Goal: Task Accomplishment & Management: Manage account settings

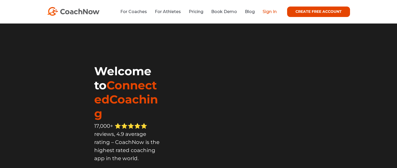
click at [269, 12] on link "Sign In" at bounding box center [269, 11] width 14 height 5
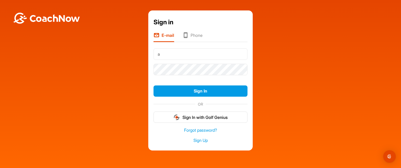
type input "acarroll@lambtongolf.com"
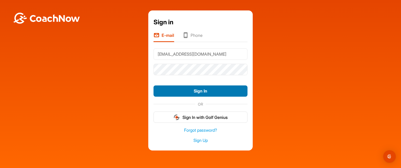
click at [196, 91] on button "Sign In" at bounding box center [200, 90] width 94 height 11
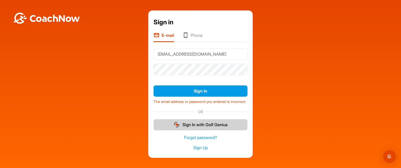
click at [194, 130] on button "Sign In with Golf Genius" at bounding box center [200, 124] width 94 height 11
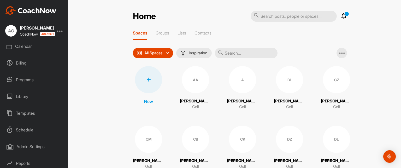
scroll to position [59, 0]
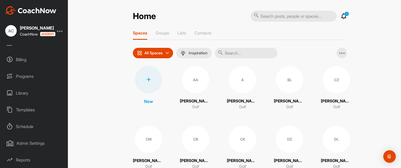
click at [27, 125] on div "Schedule" at bounding box center [34, 126] width 63 height 13
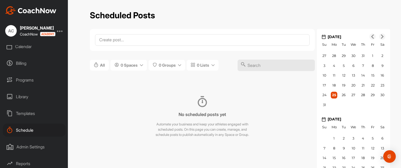
scroll to position [78, 0]
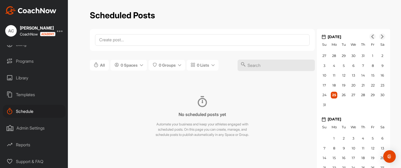
click at [29, 106] on div "Schedule" at bounding box center [34, 111] width 63 height 13
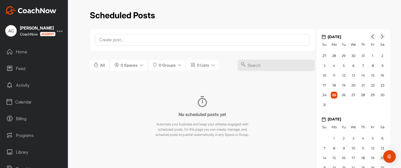
click at [22, 52] on div "Home" at bounding box center [34, 51] width 63 height 13
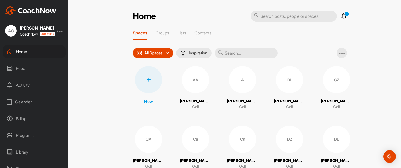
click at [29, 102] on div "Calendar" at bounding box center [34, 101] width 63 height 13
click at [35, 117] on div "My Calendar" at bounding box center [40, 117] width 51 height 11
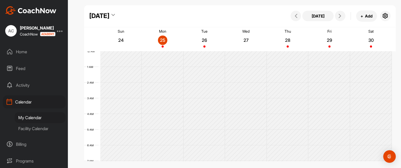
scroll to position [91, 0]
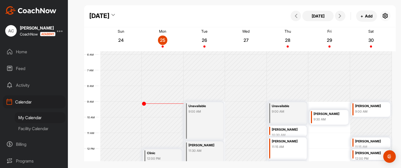
click at [385, 15] on icon "button" at bounding box center [385, 16] width 6 height 6
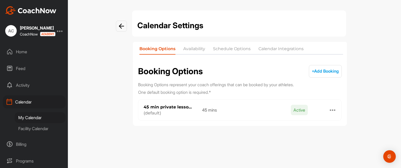
click at [235, 49] on li "Schedule Options" at bounding box center [232, 50] width 38 height 8
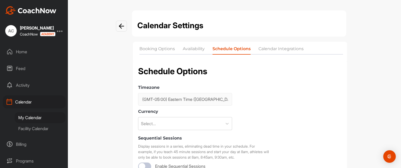
checkbox input "true"
click at [273, 49] on li "Calendar Integrations" at bounding box center [280, 50] width 45 height 8
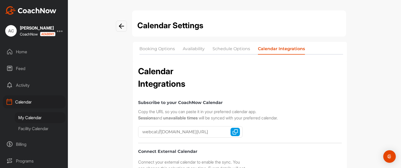
click at [152, 49] on li "Booking Options" at bounding box center [156, 50] width 35 height 8
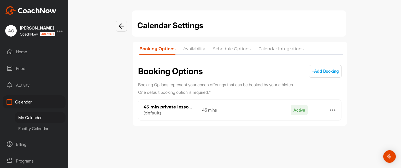
click at [198, 48] on li "Availability" at bounding box center [194, 50] width 22 height 8
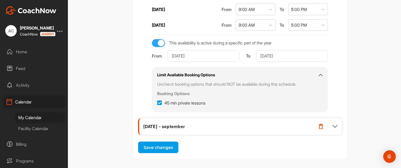
scroll to position [207, 0]
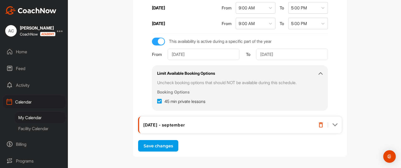
click at [211, 122] on div "2025 June - september" at bounding box center [225, 124] width 165 height 5
click at [333, 123] on img at bounding box center [334, 124] width 5 height 5
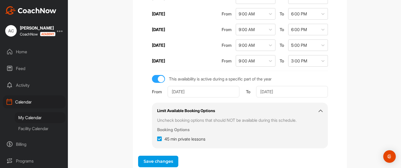
scroll to position [395, 0]
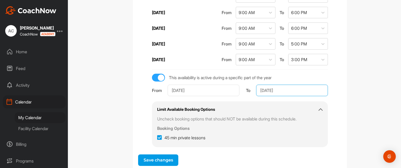
click at [289, 89] on input "Aug 29, 2025" at bounding box center [292, 90] width 72 height 11
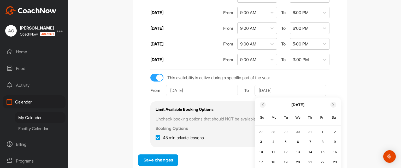
click at [333, 102] on div at bounding box center [333, 104] width 6 height 6
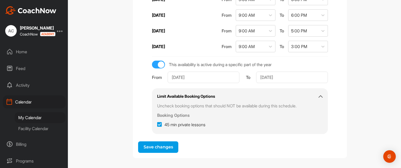
scroll to position [409, 0]
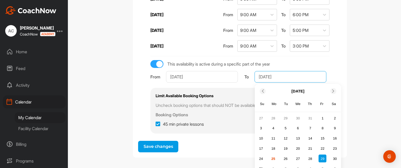
click at [303, 72] on input "Aug 29, 2025" at bounding box center [290, 76] width 72 height 11
click at [331, 92] on icon at bounding box center [332, 90] width 3 height 3
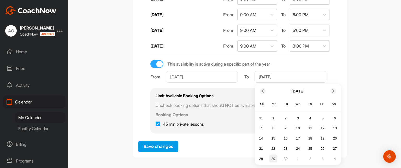
click at [271, 158] on div "29" at bounding box center [273, 158] width 8 height 8
type input "Sep 29, 2025"
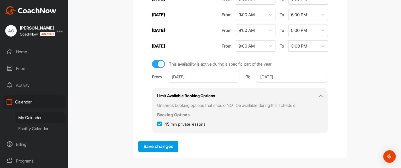
click at [154, 142] on button "Save changes" at bounding box center [158, 146] width 40 height 11
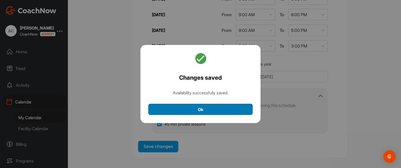
click at [201, 107] on button "Ok" at bounding box center [200, 109] width 104 height 11
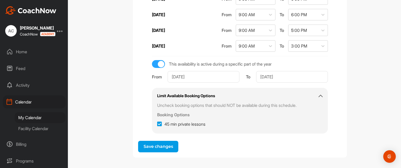
click at [24, 50] on div "Home" at bounding box center [34, 51] width 63 height 13
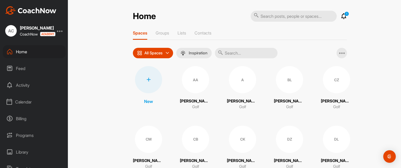
click at [27, 100] on div "Calendar" at bounding box center [34, 101] width 63 height 13
click at [36, 117] on div "My Calendar" at bounding box center [40, 117] width 51 height 11
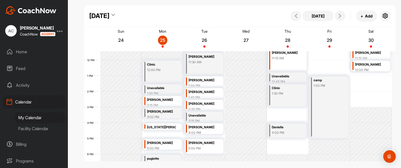
scroll to position [181, 0]
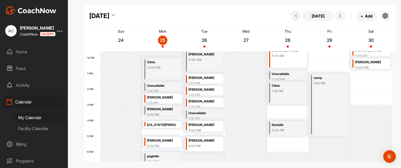
click at [287, 130] on div "4:00 PM" at bounding box center [286, 130] width 29 height 5
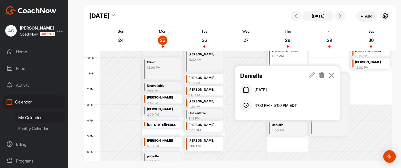
click at [321, 76] on icon at bounding box center [322, 75] width 6 height 6
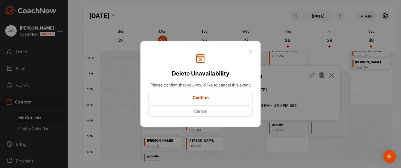
click at [233, 98] on button "Confirm" at bounding box center [200, 97] width 104 height 11
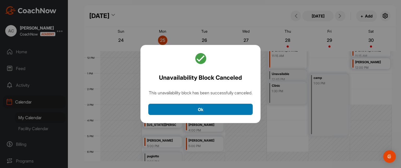
click at [210, 112] on button "Ok" at bounding box center [200, 109] width 104 height 11
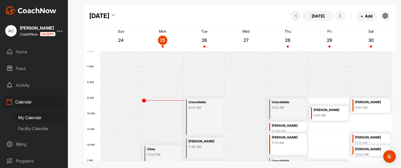
scroll to position [80, 0]
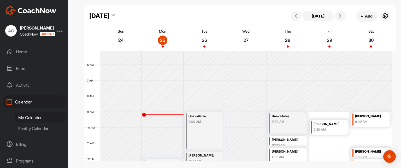
click at [325, 128] on div "9:30 AM" at bounding box center [327, 129] width 29 height 5
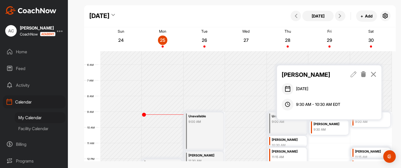
click at [353, 74] on icon at bounding box center [353, 74] width 6 height 6
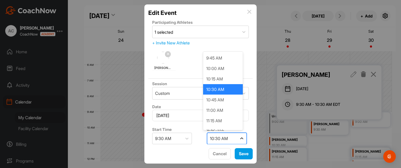
click at [239, 138] on icon at bounding box center [241, 138] width 5 height 5
click at [229, 112] on div "11:00 AM" at bounding box center [225, 110] width 40 height 10
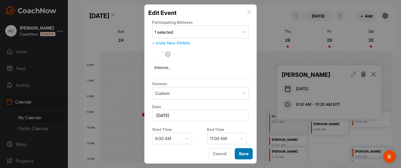
click at [244, 155] on button "Save" at bounding box center [244, 153] width 18 height 11
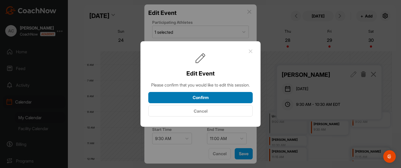
click at [212, 103] on button "Confirm" at bounding box center [200, 97] width 104 height 11
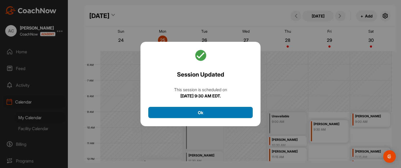
click at [203, 111] on button "Ok" at bounding box center [200, 112] width 104 height 11
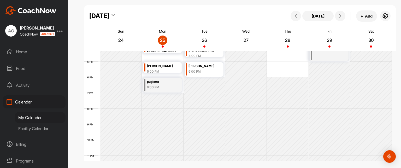
scroll to position [266, 0]
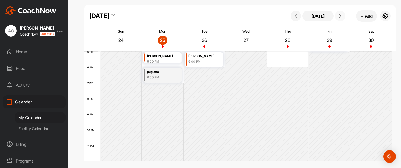
click at [340, 15] on icon at bounding box center [340, 16] width 4 height 4
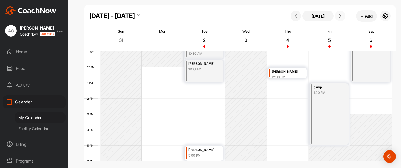
scroll to position [173, 0]
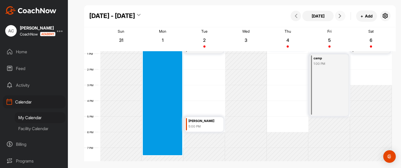
drag, startPoint x: 158, startPoint y: 68, endPoint x: 159, endPoint y: 158, distance: 90.8
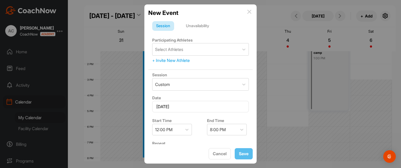
click at [198, 26] on div "Unavailability" at bounding box center [197, 26] width 31 height 10
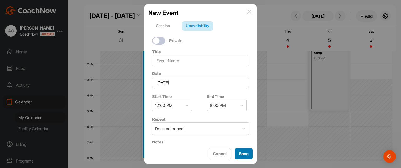
click at [242, 154] on button "Save" at bounding box center [244, 153] width 18 height 11
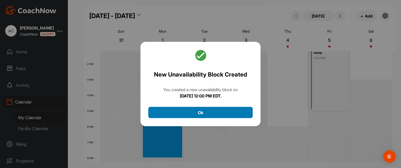
click at [196, 111] on button "Ok" at bounding box center [200, 112] width 104 height 11
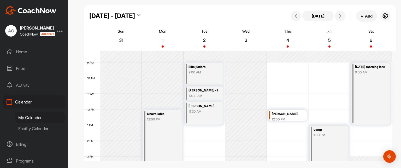
scroll to position [109, 0]
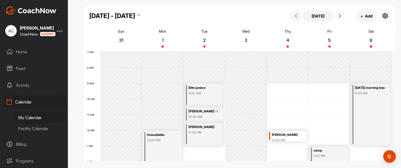
click at [341, 16] on icon at bounding box center [340, 16] width 4 height 4
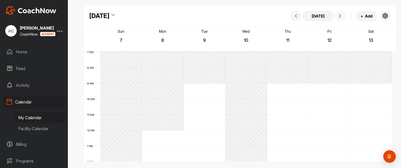
scroll to position [91, 0]
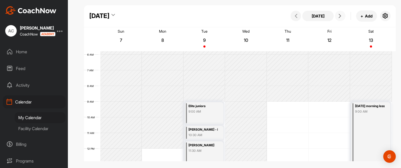
click at [341, 16] on icon at bounding box center [340, 16] width 4 height 4
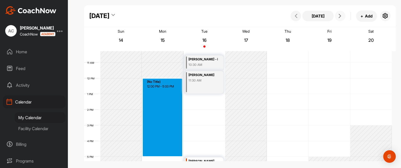
scroll to position [161, 0]
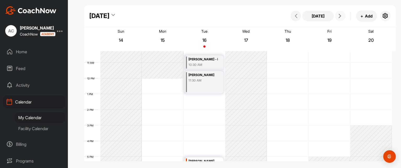
drag, startPoint x: 156, startPoint y: 88, endPoint x: 157, endPoint y: 163, distance: 75.7
click at [157, 163] on div "September 2025 Today + Add Sun 14 Mon 15 Tue 16 Wed 17 Thu 18 Fri 19 Sat 20 12 …" at bounding box center [240, 84] width 322 height 168
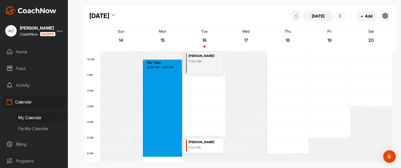
drag, startPoint x: 158, startPoint y: 78, endPoint x: 155, endPoint y: 154, distance: 76.2
click at [155, 154] on div "12 AM 1 AM 2 AM 3 AM 4 AM 5 AM 6 AM 7 AM 8 AM 9 AM 10 AM 11 AM 12 PM 1 PM 2 PM …" at bounding box center [238, 59] width 308 height 376
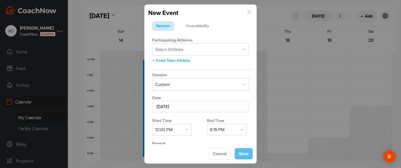
scroll to position [182, 0]
click at [199, 27] on div "Unavailability" at bounding box center [197, 26] width 31 height 10
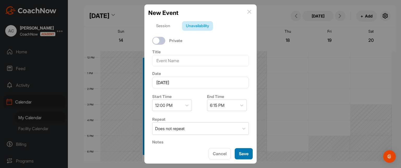
click at [242, 152] on button "Save" at bounding box center [244, 153] width 18 height 11
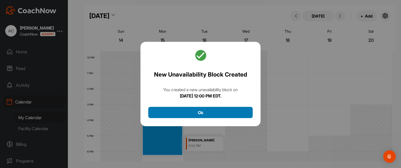
click at [200, 112] on button "Ok" at bounding box center [200, 112] width 104 height 11
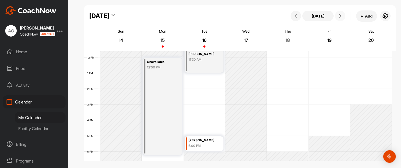
click at [340, 16] on icon at bounding box center [340, 16] width 4 height 4
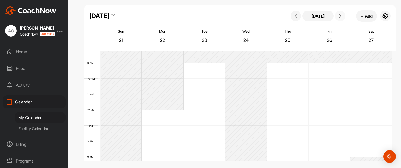
scroll to position [127, 0]
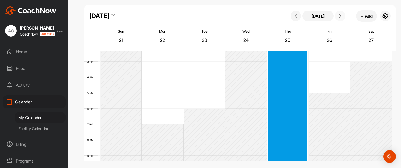
drag, startPoint x: 281, startPoint y: 65, endPoint x: 286, endPoint y: 160, distance: 94.8
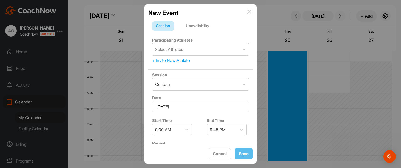
scroll to position [232, 0]
click at [199, 26] on div "Unavailability" at bounding box center [197, 26] width 31 height 10
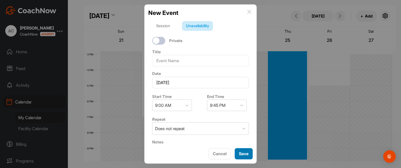
click at [242, 155] on button "Save" at bounding box center [244, 153] width 18 height 11
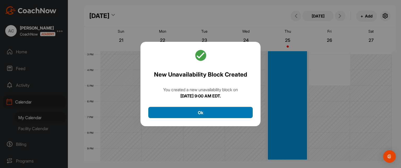
click at [202, 110] on button "Ok" at bounding box center [200, 112] width 104 height 11
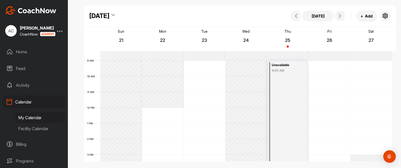
scroll to position [139, 0]
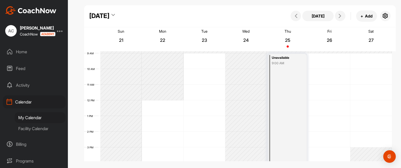
drag, startPoint x: 163, startPoint y: 111, endPoint x: 168, endPoint y: 158, distance: 47.0
click at [168, 158] on tbody "12 AM 1 AM 2 AM 3 AM 4 AM 5 AM 6 AM 7 AM 8 AM 9 AM 10 AM 11 AM 12 PM 1 PM 2 PM …" at bounding box center [238, 100] width 308 height 376
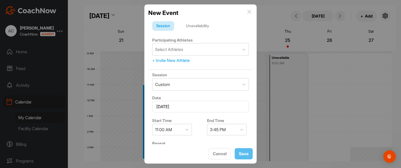
scroll to position [140, 0]
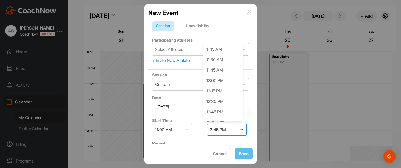
click at [240, 129] on icon at bounding box center [241, 129] width 3 height 2
click at [225, 115] on div "6:00 PM" at bounding box center [225, 112] width 40 height 10
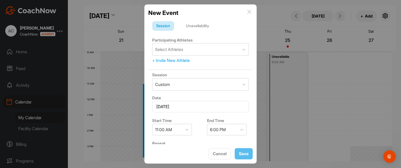
click at [225, 115] on div "End Time 6:00 PM" at bounding box center [228, 126] width 50 height 22
click at [201, 26] on div "Unavailability" at bounding box center [197, 26] width 31 height 10
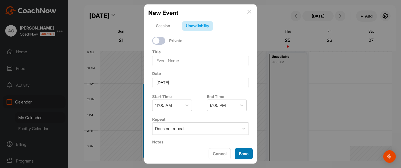
click at [245, 152] on button "Save" at bounding box center [244, 153] width 18 height 11
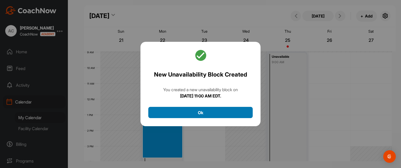
click at [204, 112] on button "Ok" at bounding box center [200, 112] width 104 height 11
